Goal: Task Accomplishment & Management: Use online tool/utility

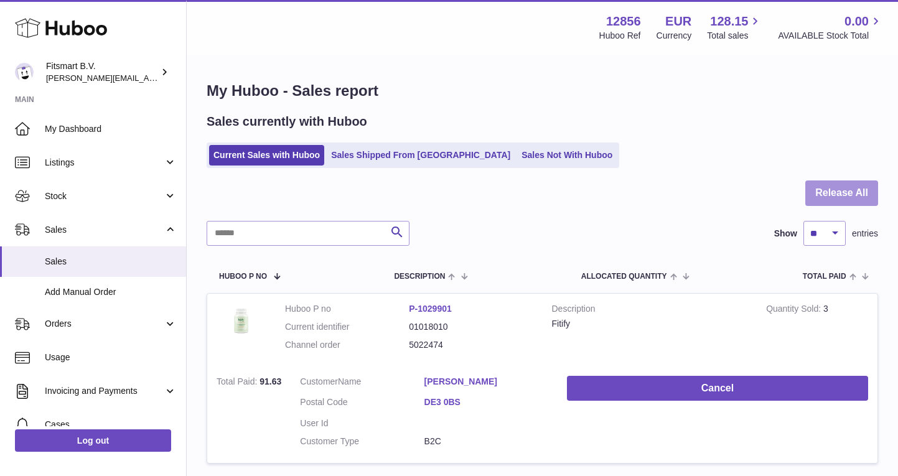
click at [845, 195] on button "Release All" at bounding box center [841, 193] width 73 height 26
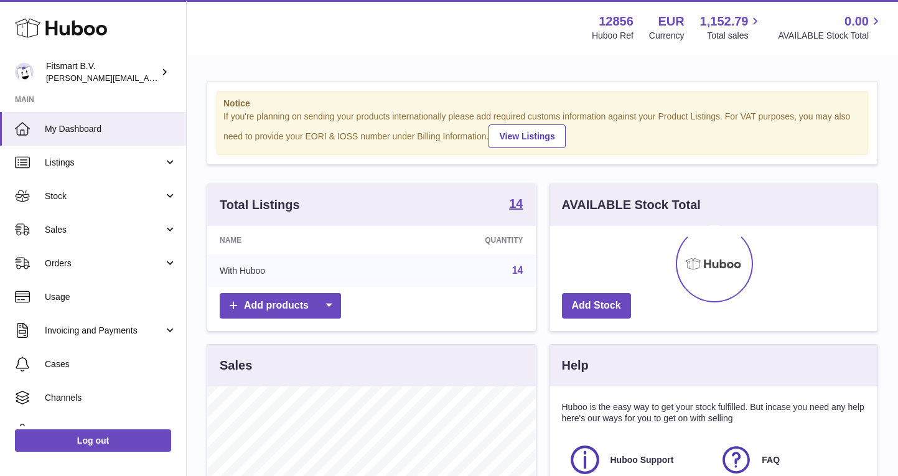
scroll to position [194, 328]
click at [106, 232] on span "Sales" at bounding box center [104, 230] width 119 height 12
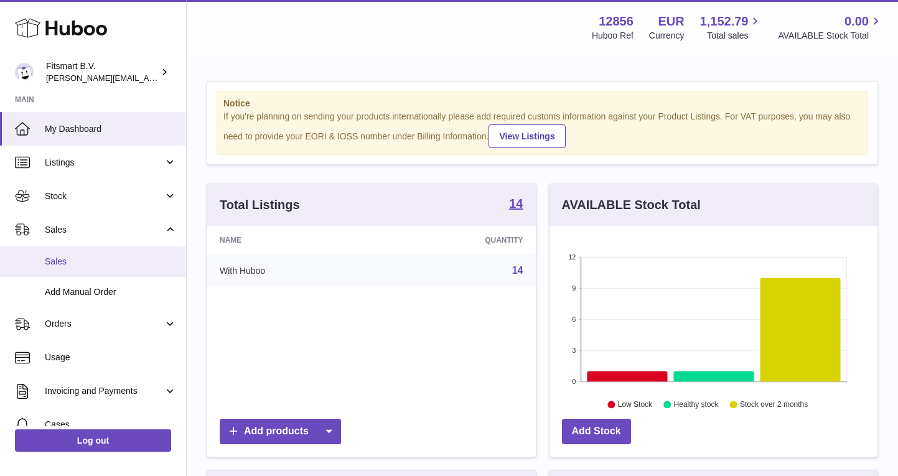
click at [93, 261] on span "Sales" at bounding box center [111, 262] width 132 height 12
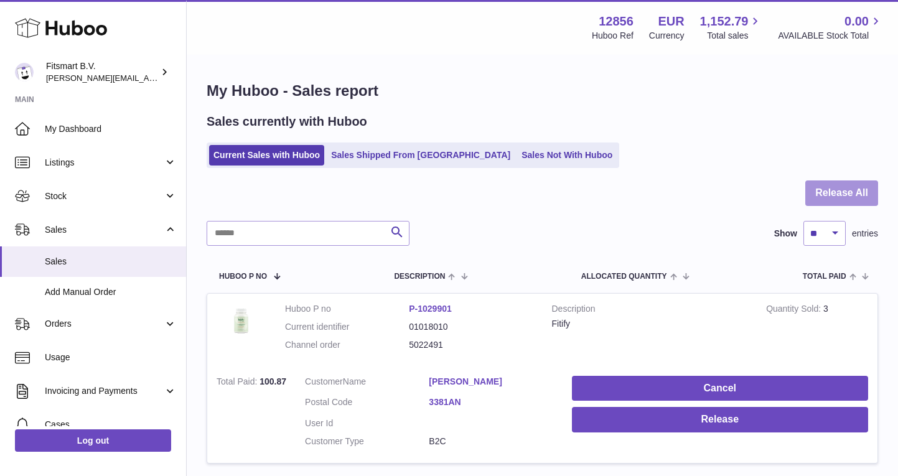
click at [835, 189] on button "Release All" at bounding box center [841, 193] width 73 height 26
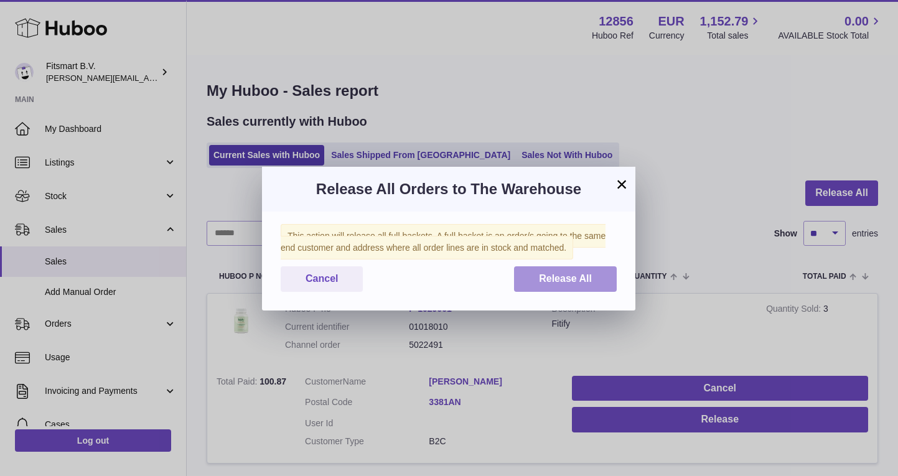
click at [597, 286] on button "Release All" at bounding box center [565, 279] width 103 height 26
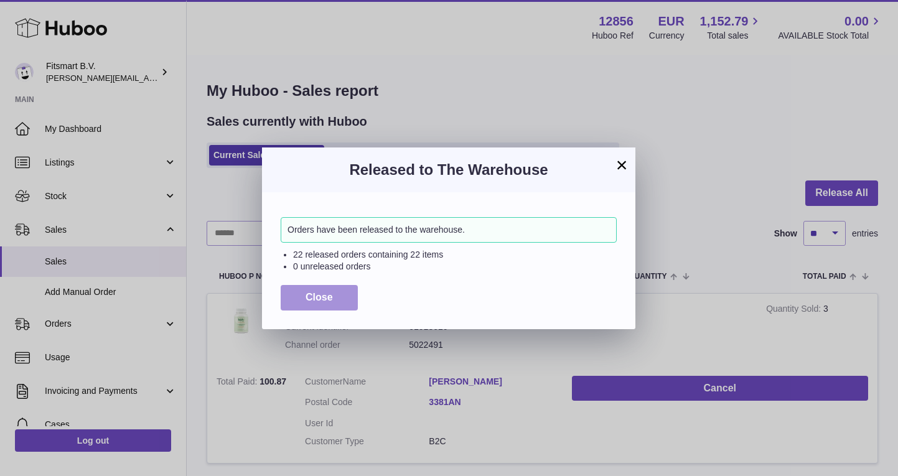
click at [339, 295] on button "Close" at bounding box center [319, 298] width 77 height 26
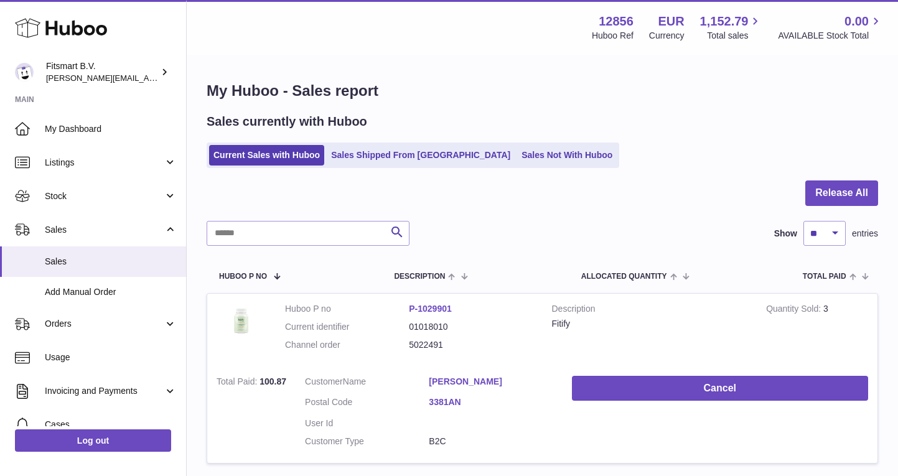
click at [410, 44] on div "Menu Huboo 12856 Huboo Ref EUR Currency 1,152.79 Total sales 0.00 AVAILABLE Sto…" at bounding box center [542, 27] width 711 height 55
